Goal: Navigation & Orientation: Find specific page/section

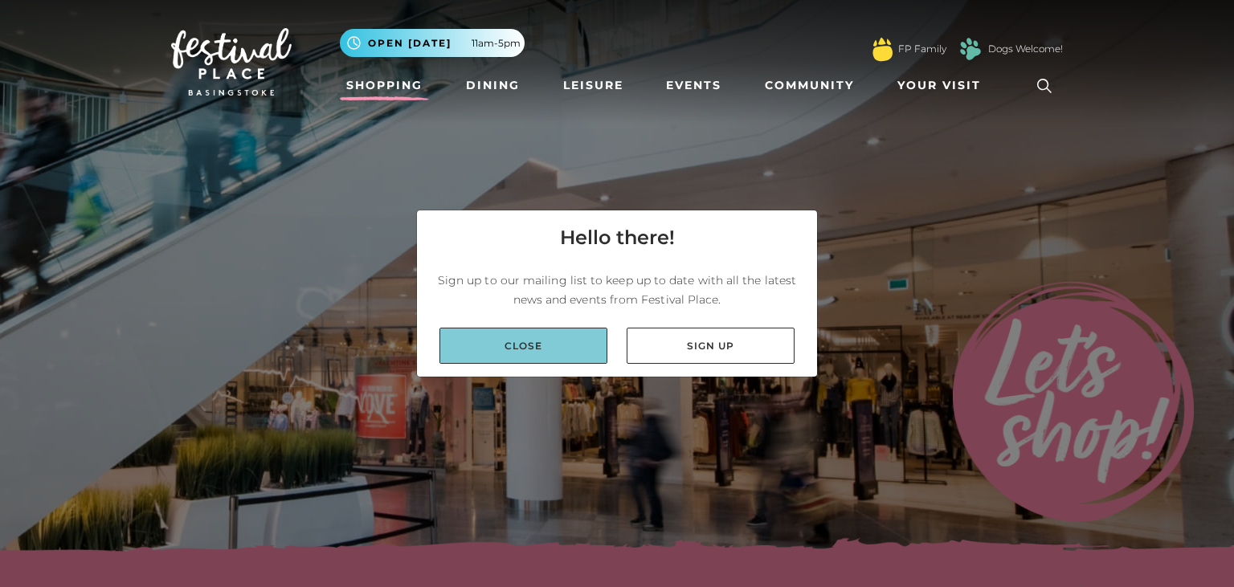
click at [497, 336] on link "Close" at bounding box center [524, 346] width 168 height 36
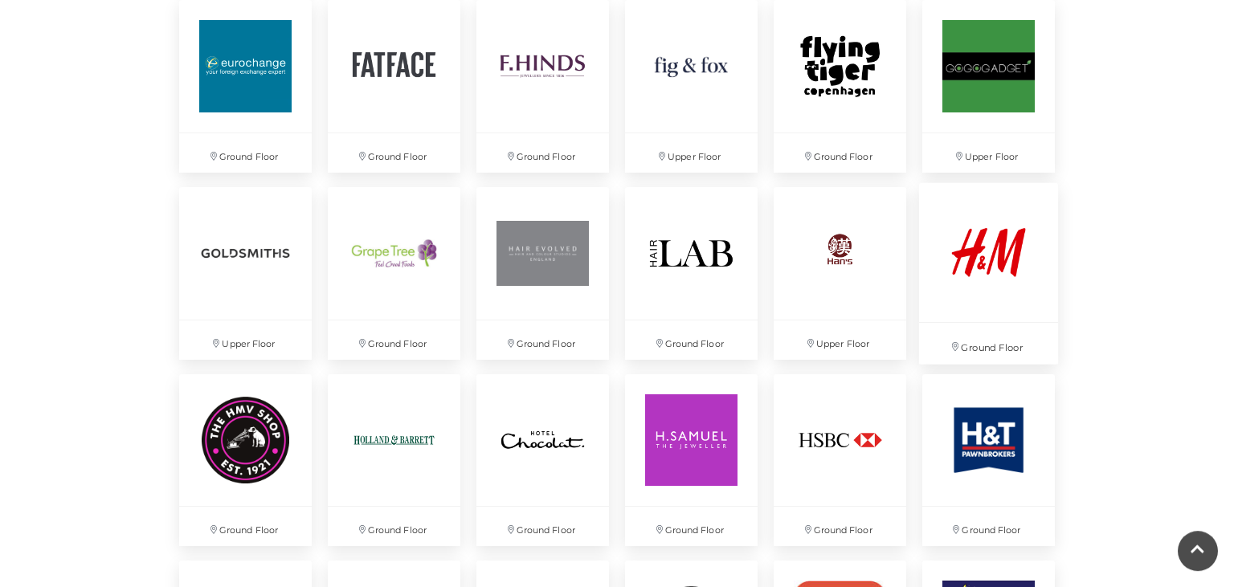
scroll to position [1942, 0]
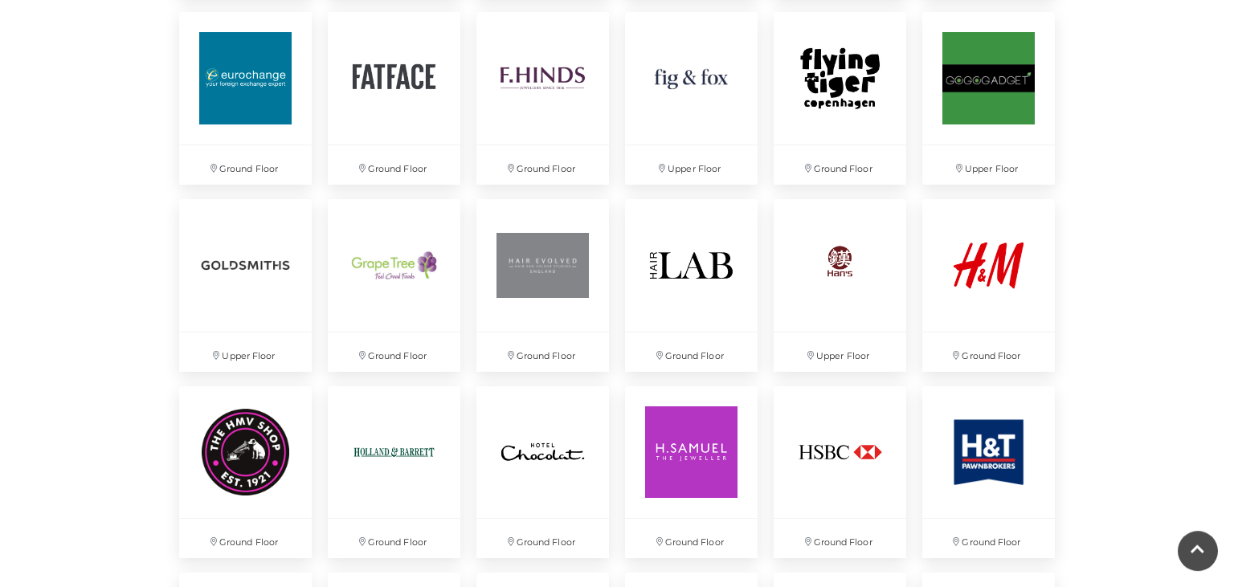
click at [1129, 281] on div "Discover something new... Rituals Toytown Søstrene Grene Kushti Comics Fig & Fox" at bounding box center [617, 433] width 1234 height 4751
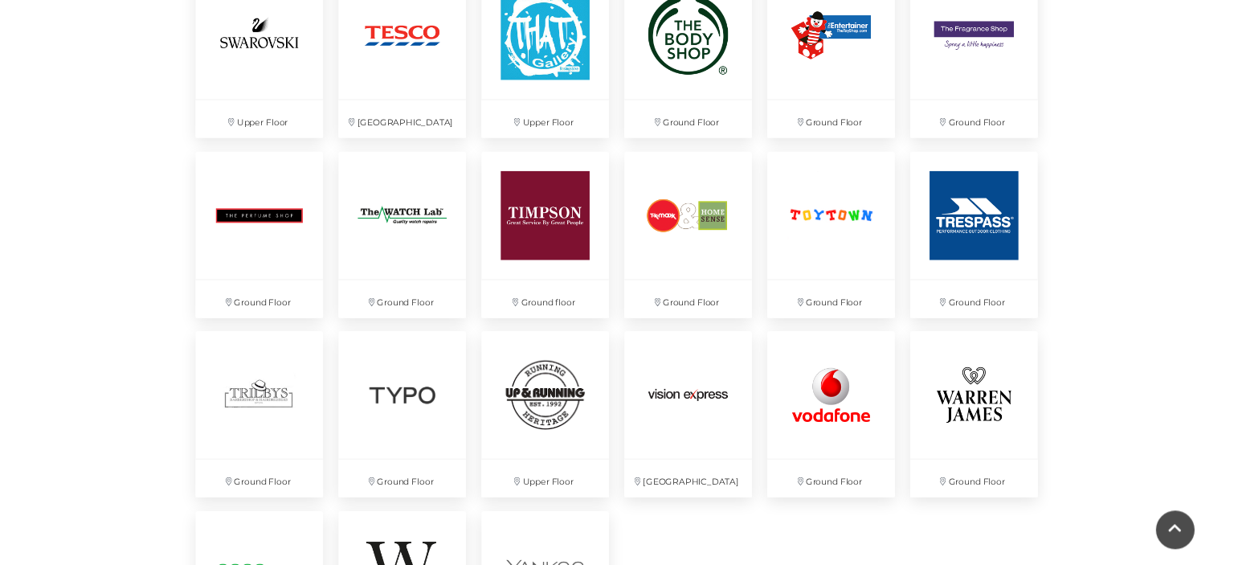
scroll to position [4039, 0]
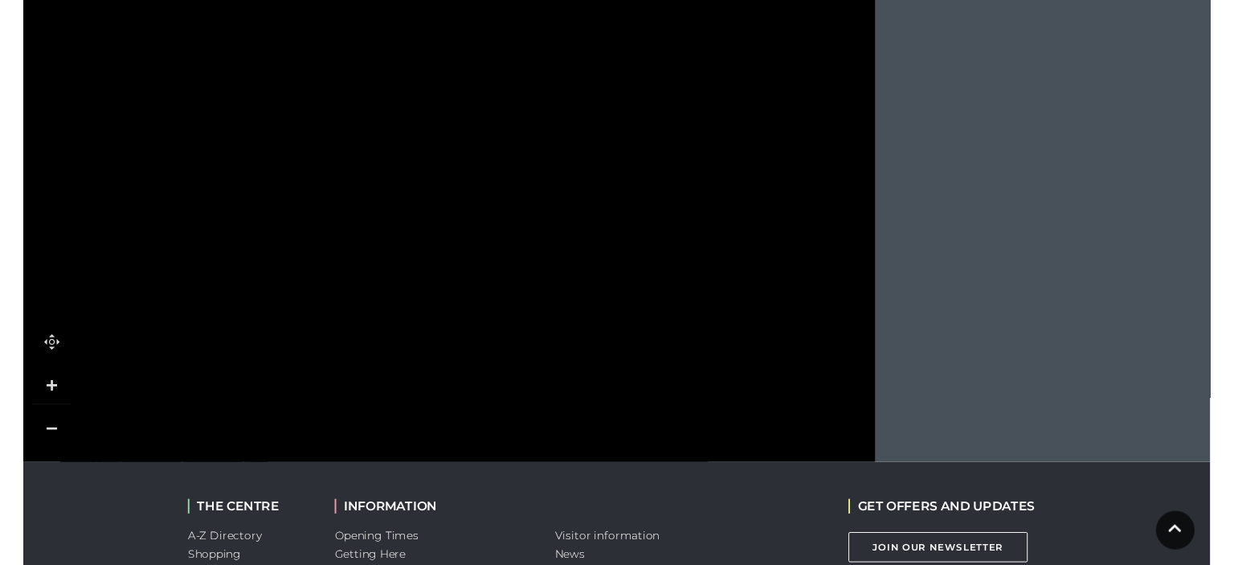
scroll to position [1922, 0]
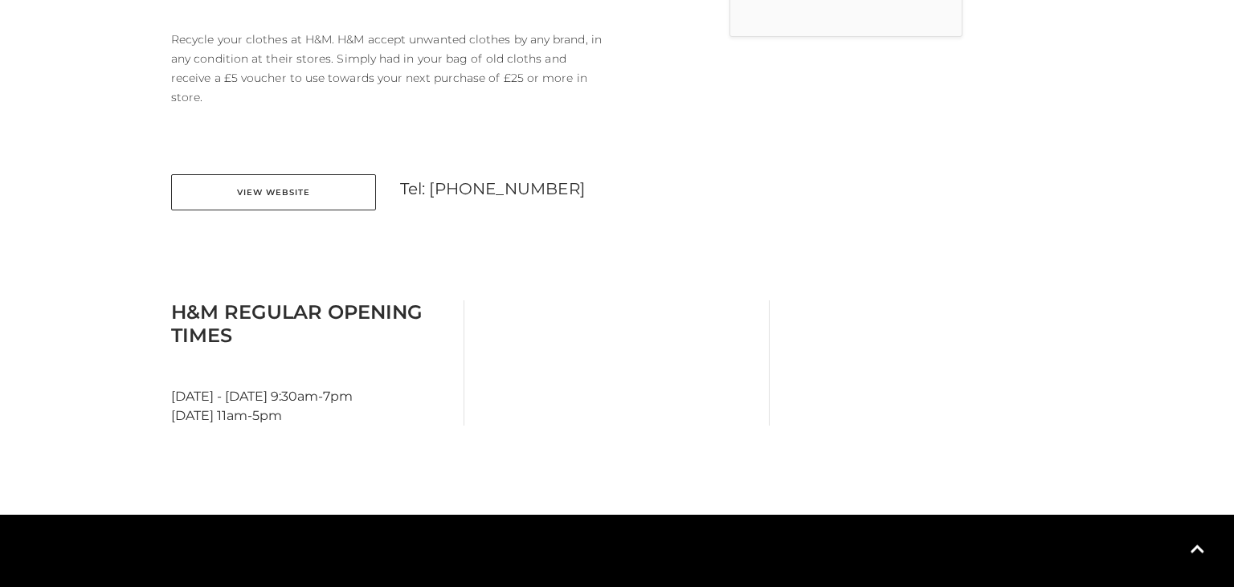
scroll to position [659, 0]
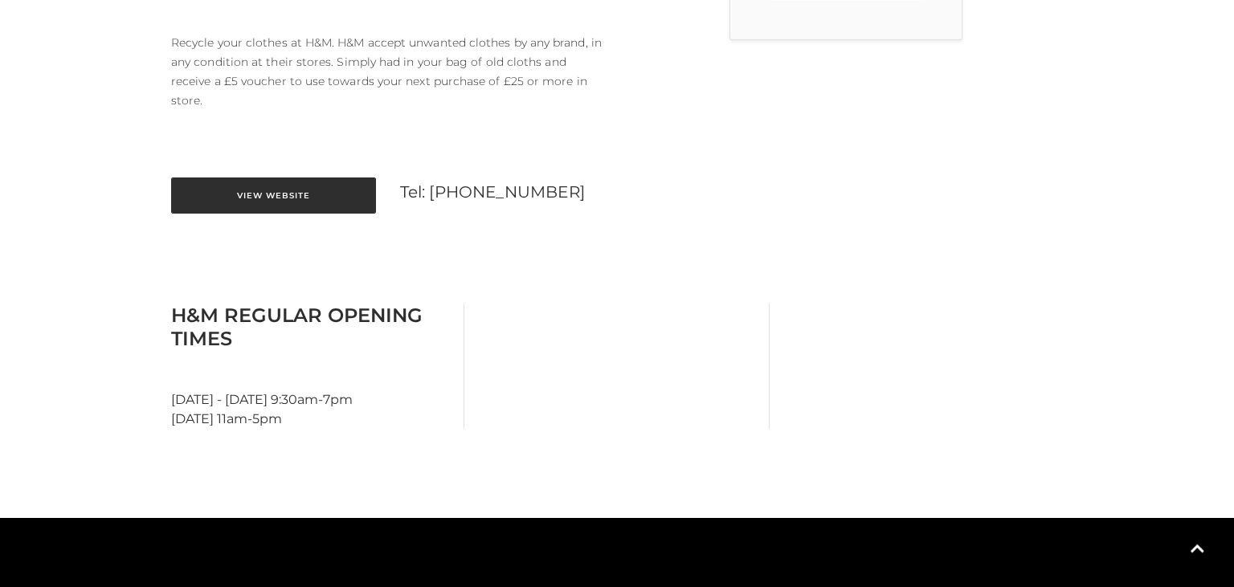
click at [306, 178] on link "View Website" at bounding box center [273, 196] width 205 height 36
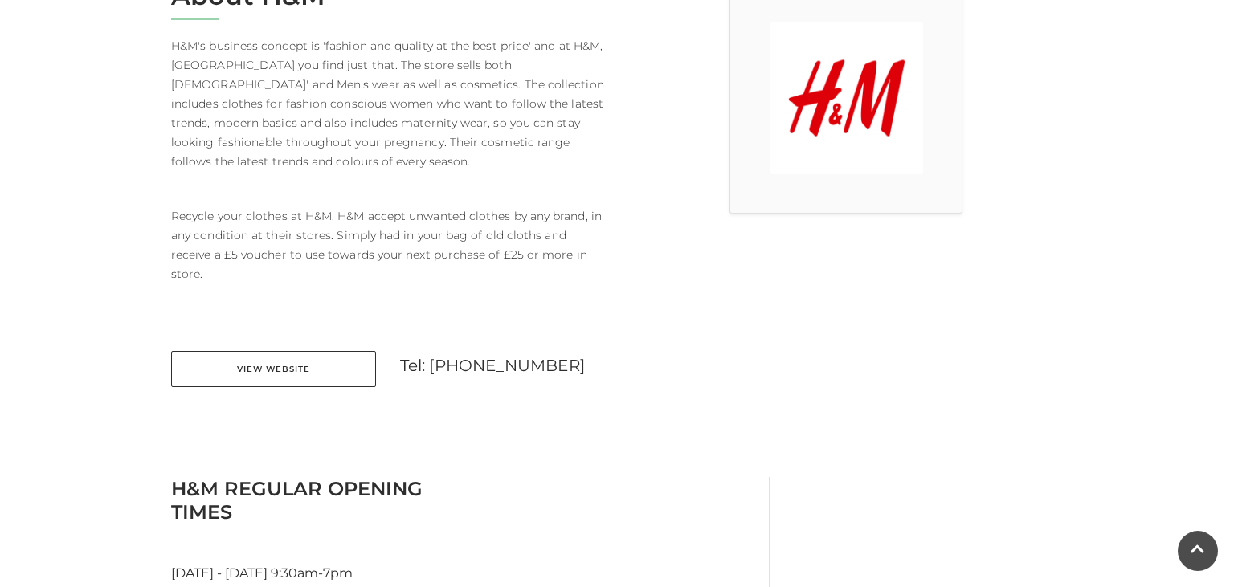
scroll to position [510, 0]
